Goal: Transaction & Acquisition: Purchase product/service

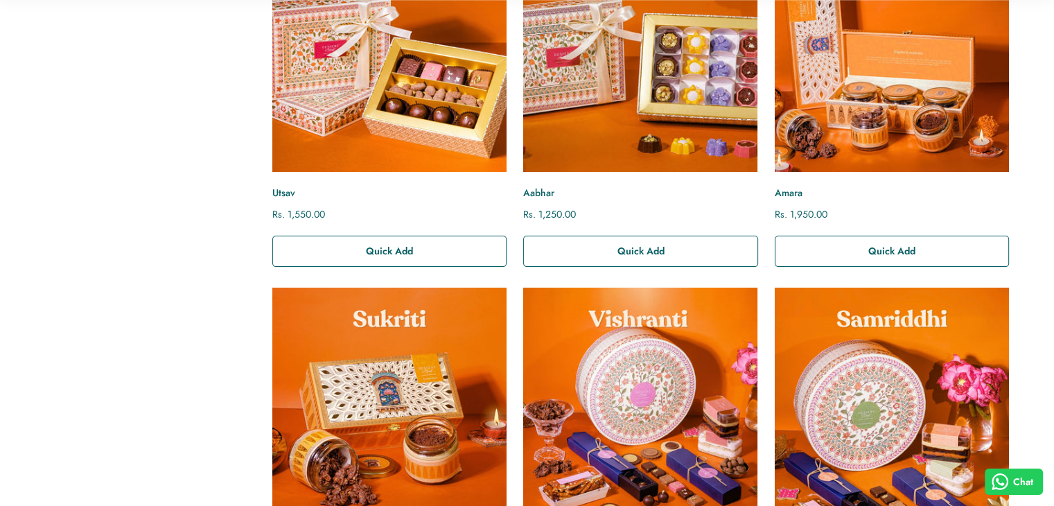
scroll to position [624, 0]
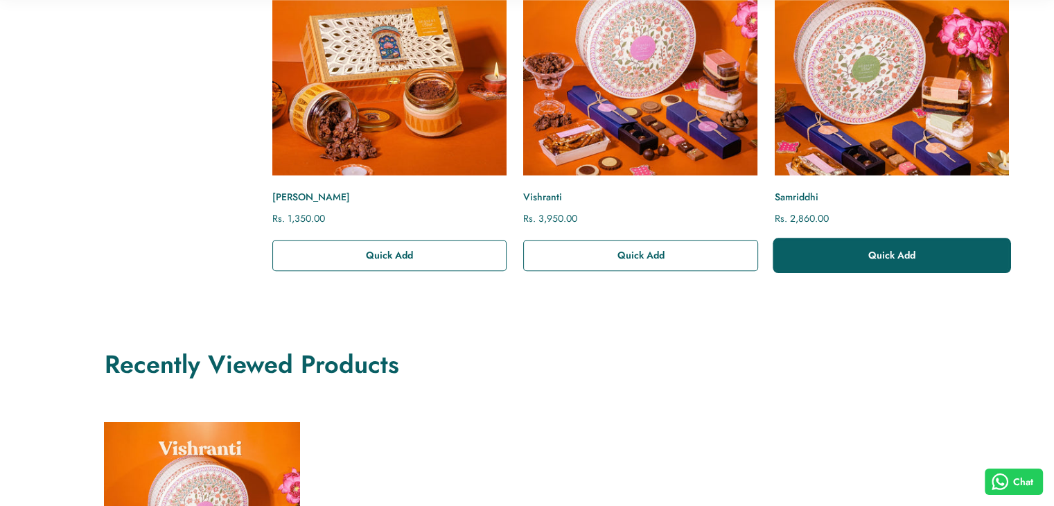
click at [810, 246] on button "Quick Add" at bounding box center [892, 255] width 234 height 31
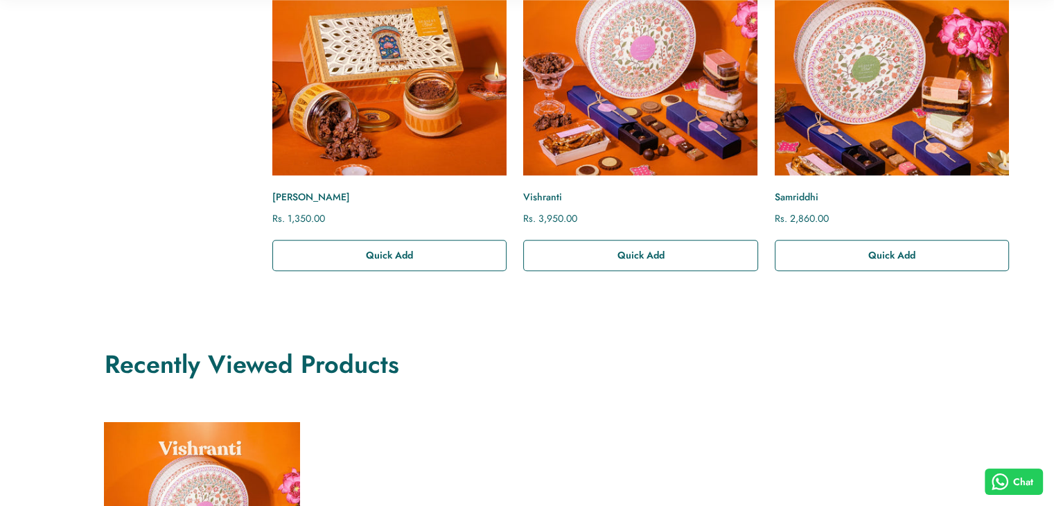
click at [543, 197] on link "Vishranti" at bounding box center [640, 197] width 234 height 15
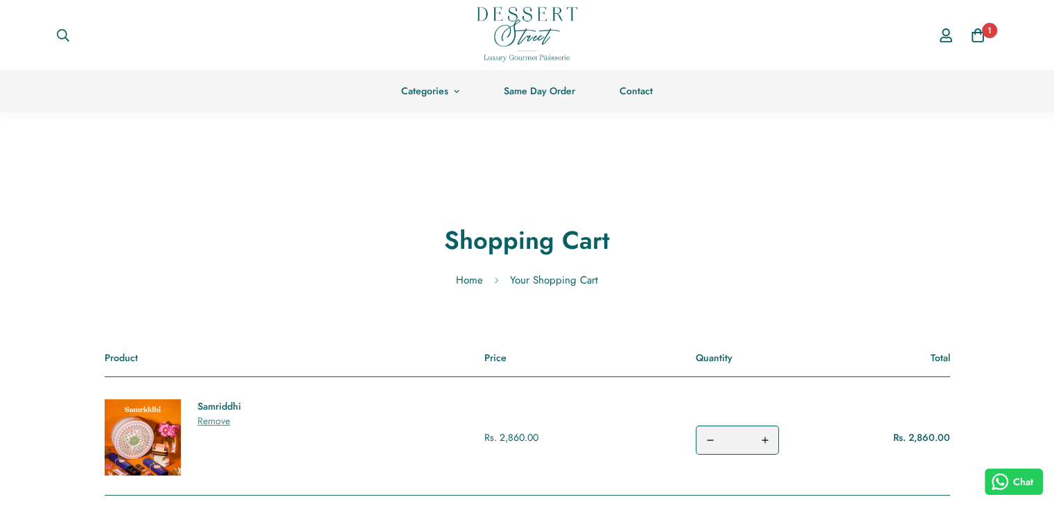
scroll to position [277, 0]
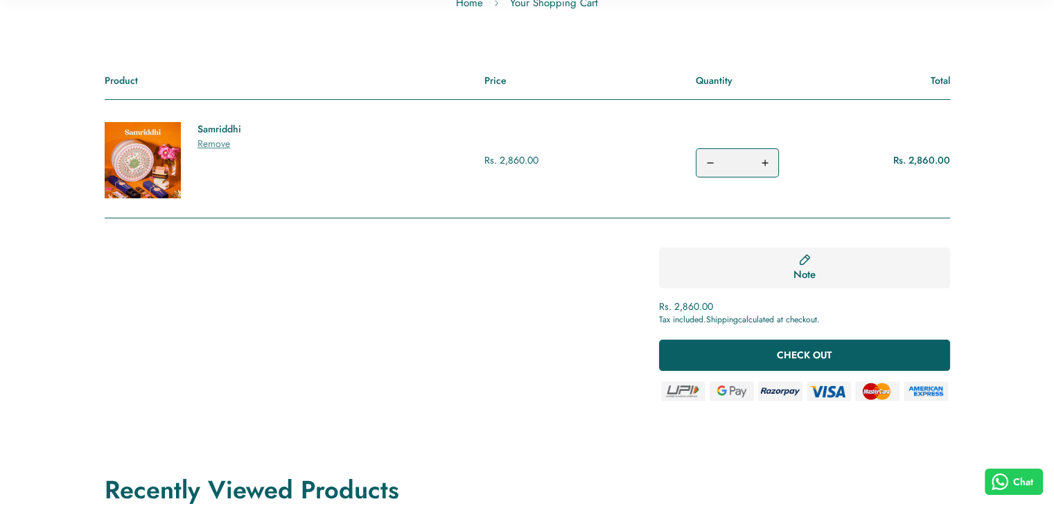
click at [137, 187] on img at bounding box center [143, 160] width 76 height 76
click at [222, 137] on link "Samriddhi" at bounding box center [220, 129] width 44 height 15
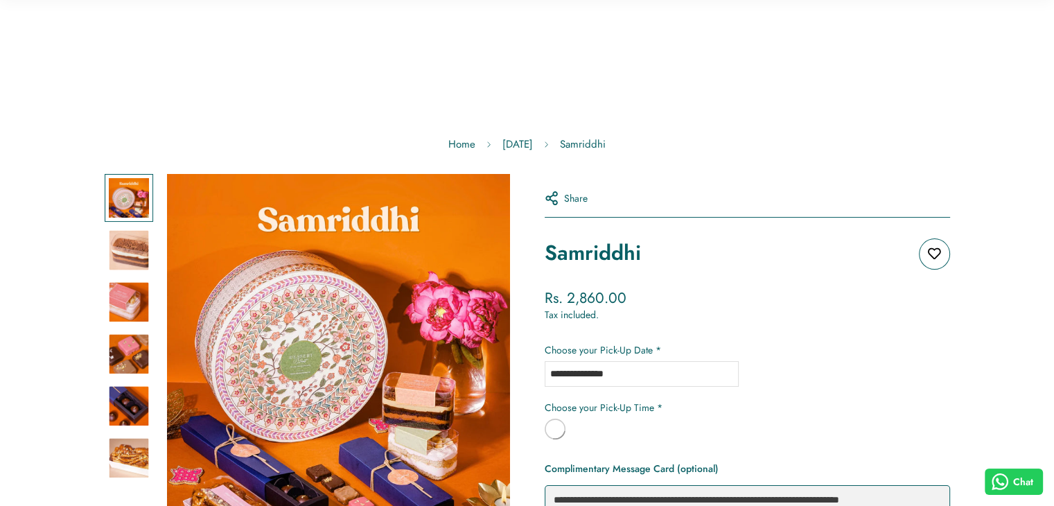
scroll to position [277, 0]
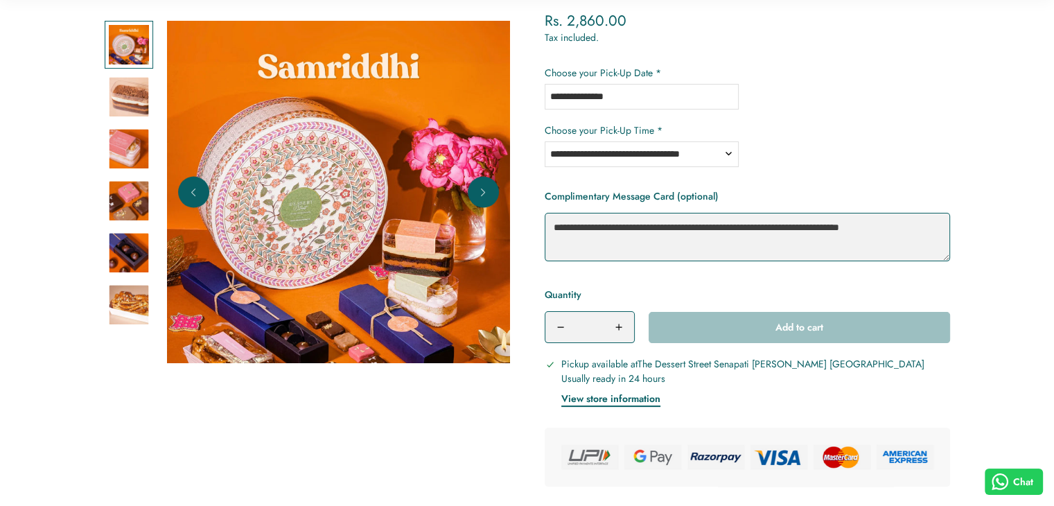
click at [134, 98] on img at bounding box center [129, 97] width 40 height 40
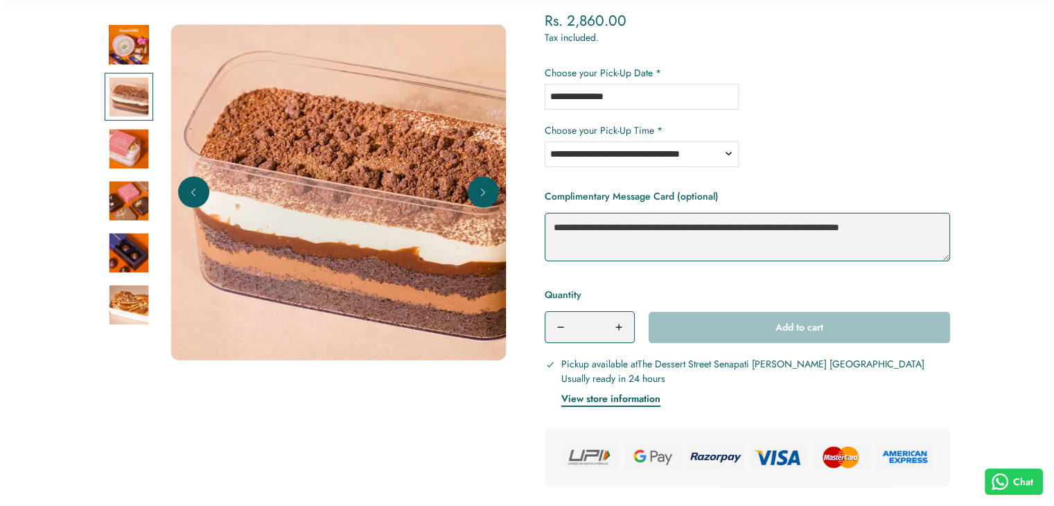
click at [125, 135] on img at bounding box center [129, 149] width 40 height 40
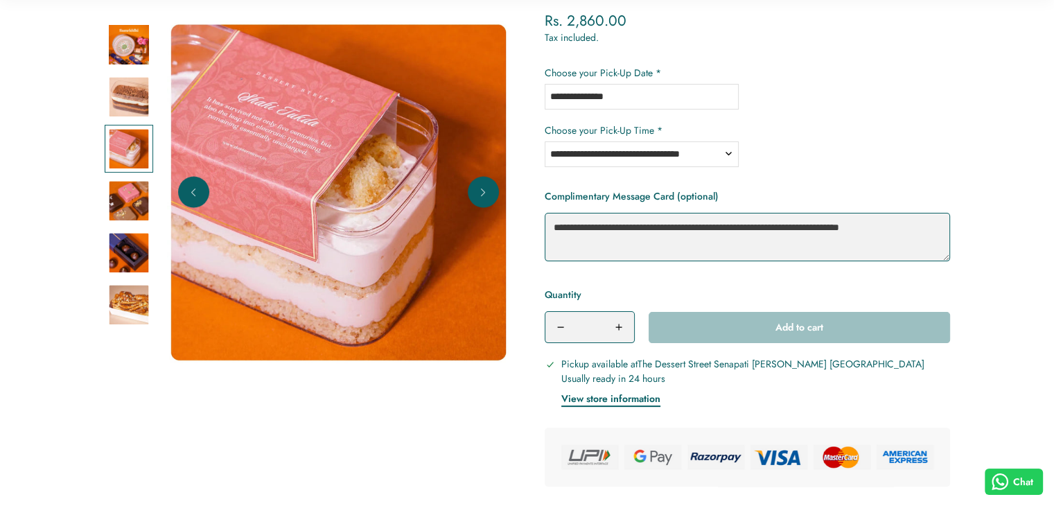
click at [123, 181] on img at bounding box center [129, 201] width 40 height 40
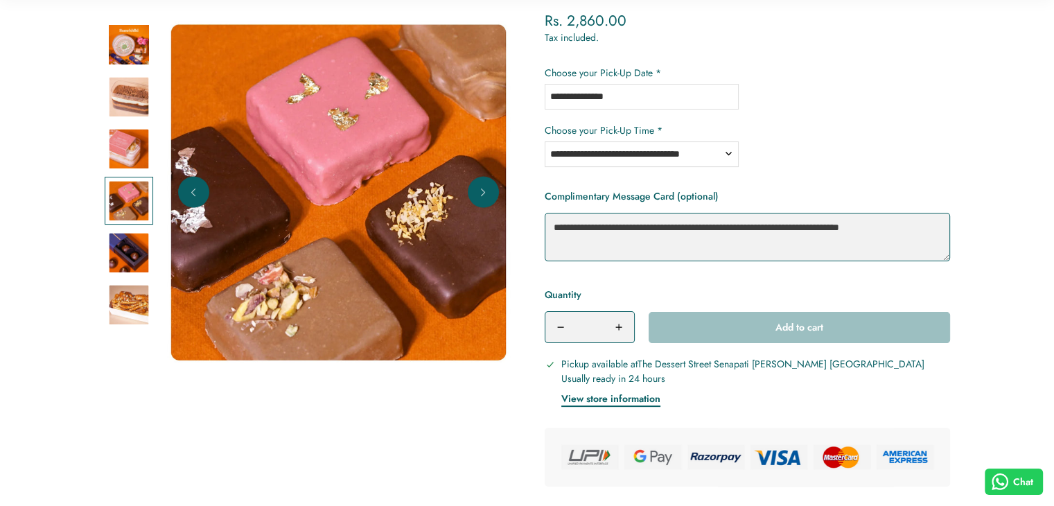
click at [123, 236] on img at bounding box center [129, 253] width 40 height 40
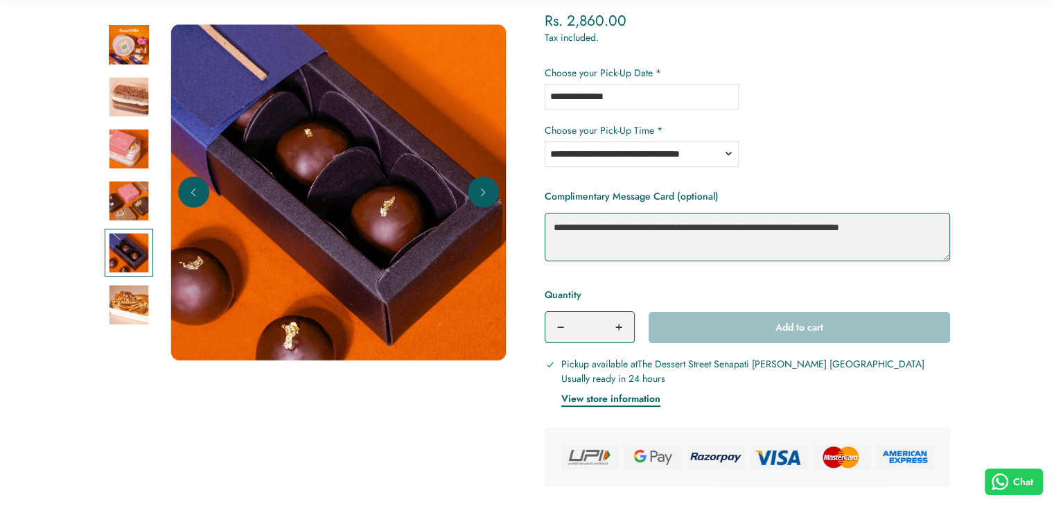
click at [132, 286] on img at bounding box center [129, 305] width 40 height 40
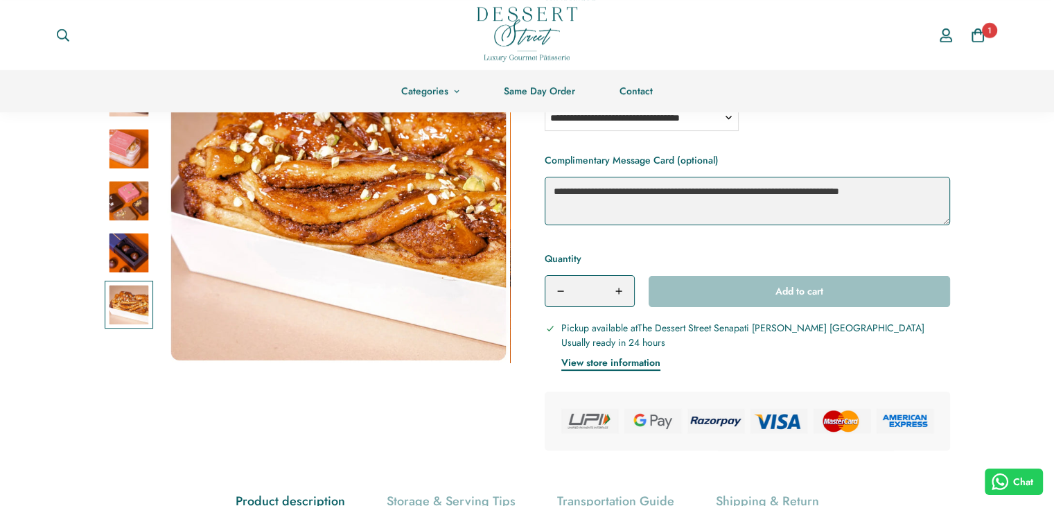
scroll to position [139, 0]
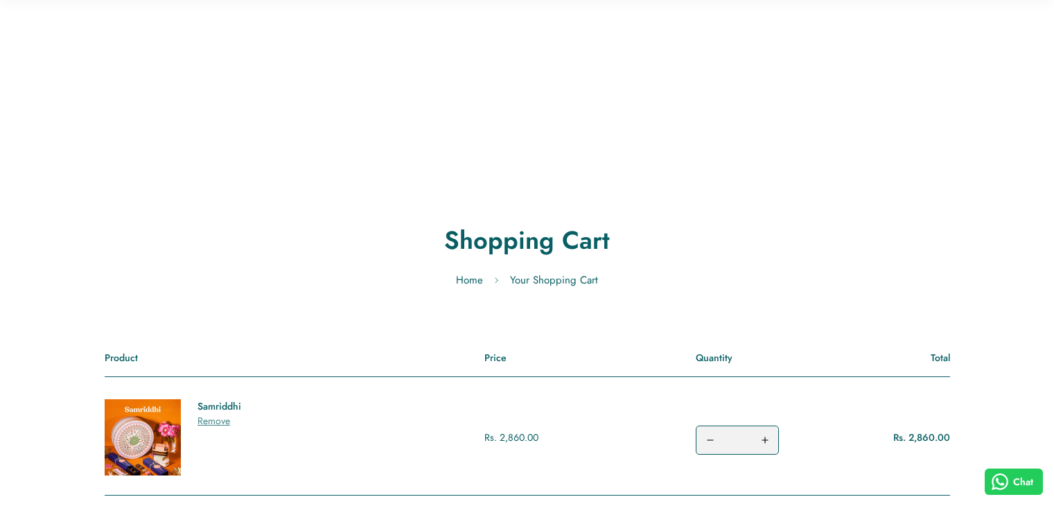
scroll to position [277, 0]
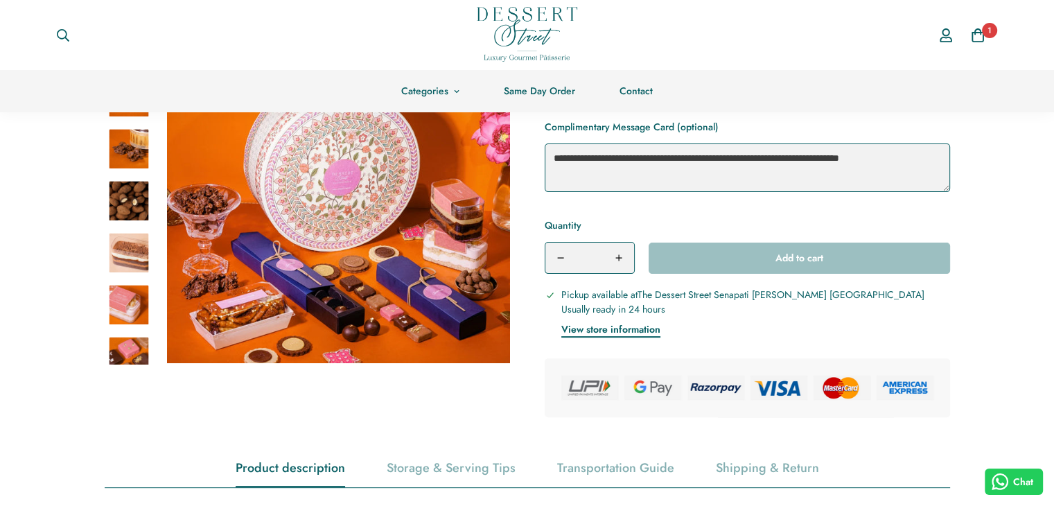
scroll to position [69, 0]
